Goal: Check status

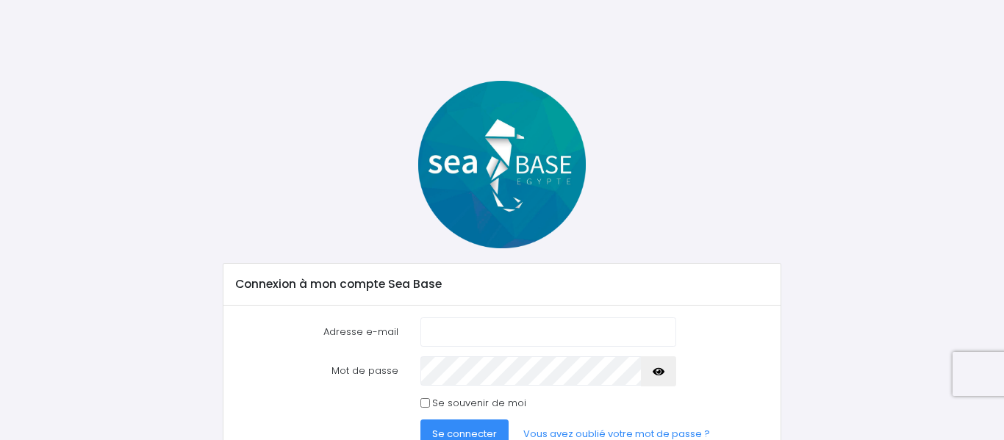
type input "[EMAIL_ADDRESS][DOMAIN_NAME]"
click at [463, 429] on span "Se connecter" at bounding box center [464, 434] width 65 height 14
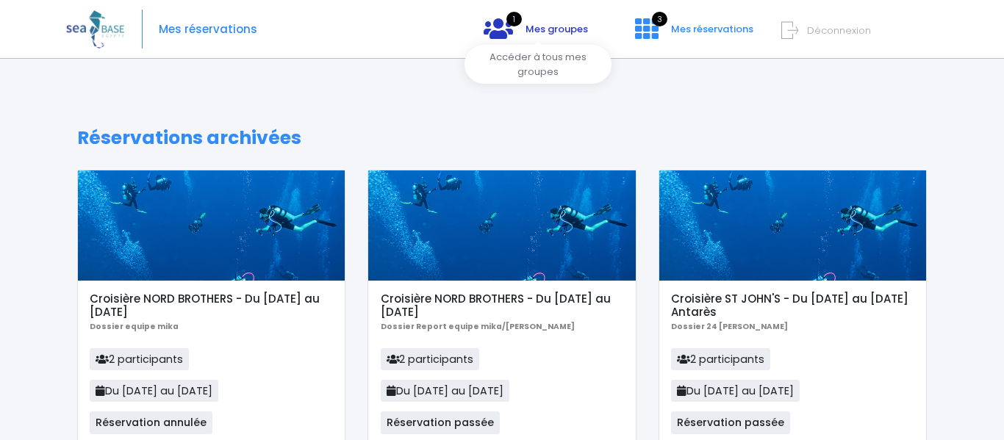
click at [550, 31] on span "Mes groupes" at bounding box center [556, 29] width 62 height 14
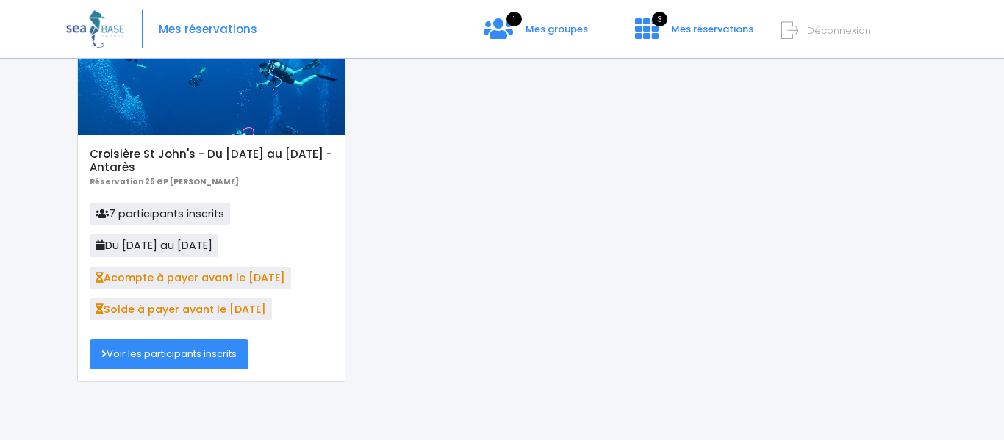
scroll to position [154, 0]
click at [162, 351] on link "Voir les participants inscrits" at bounding box center [169, 353] width 159 height 29
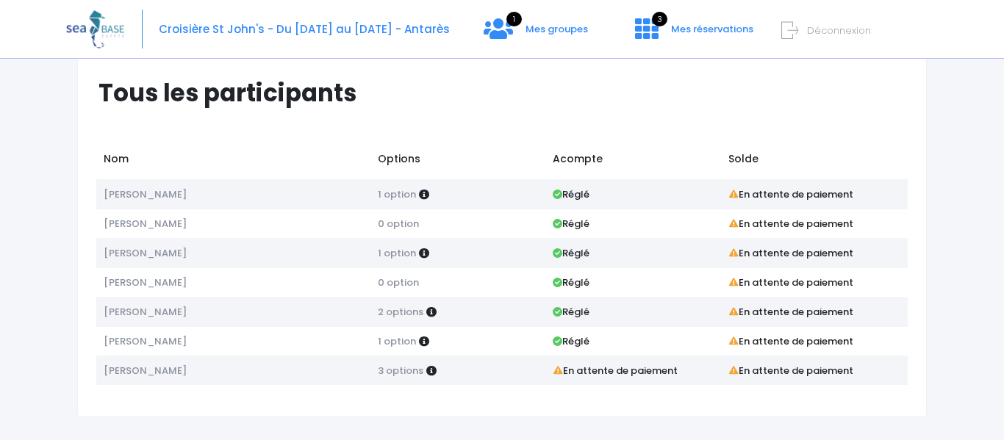
scroll to position [35, 0]
click at [793, 190] on strong "En attente de paiement" at bounding box center [790, 194] width 125 height 14
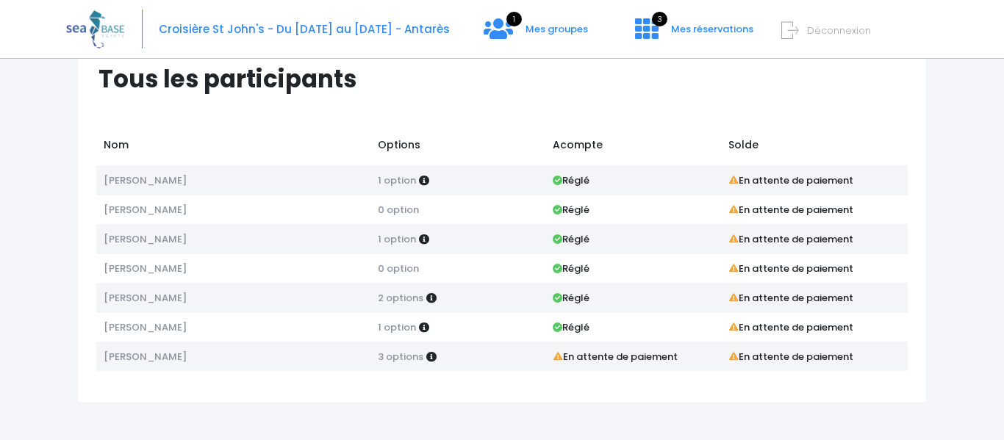
scroll to position [0, 0]
